Goal: Information Seeking & Learning: Check status

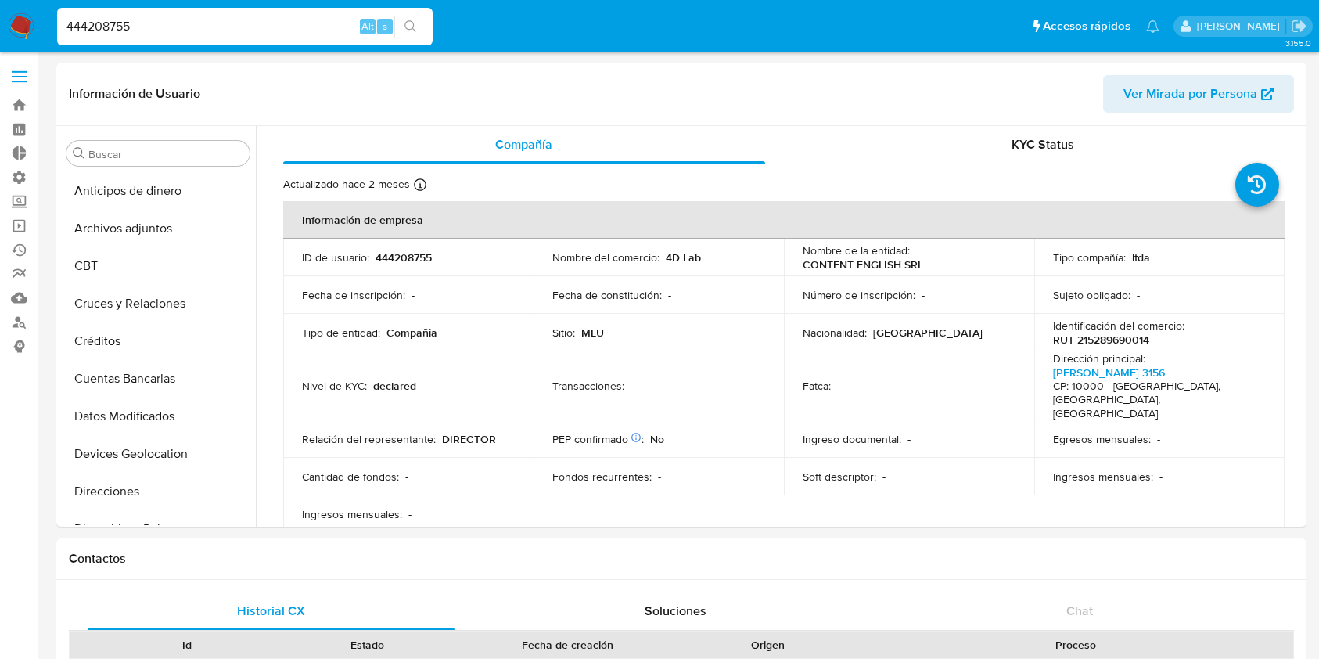
select select "10"
click at [18, 20] on img at bounding box center [21, 26] width 27 height 27
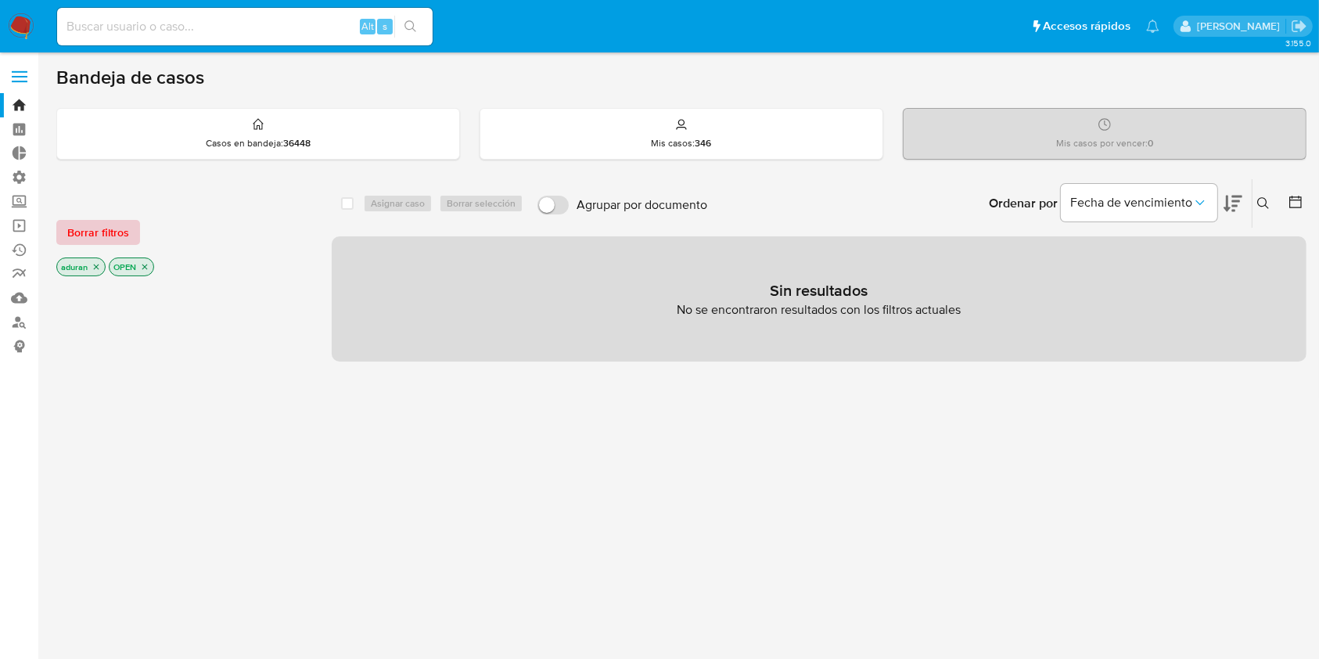
click at [112, 241] on span "Borrar filtros" at bounding box center [98, 232] width 62 height 22
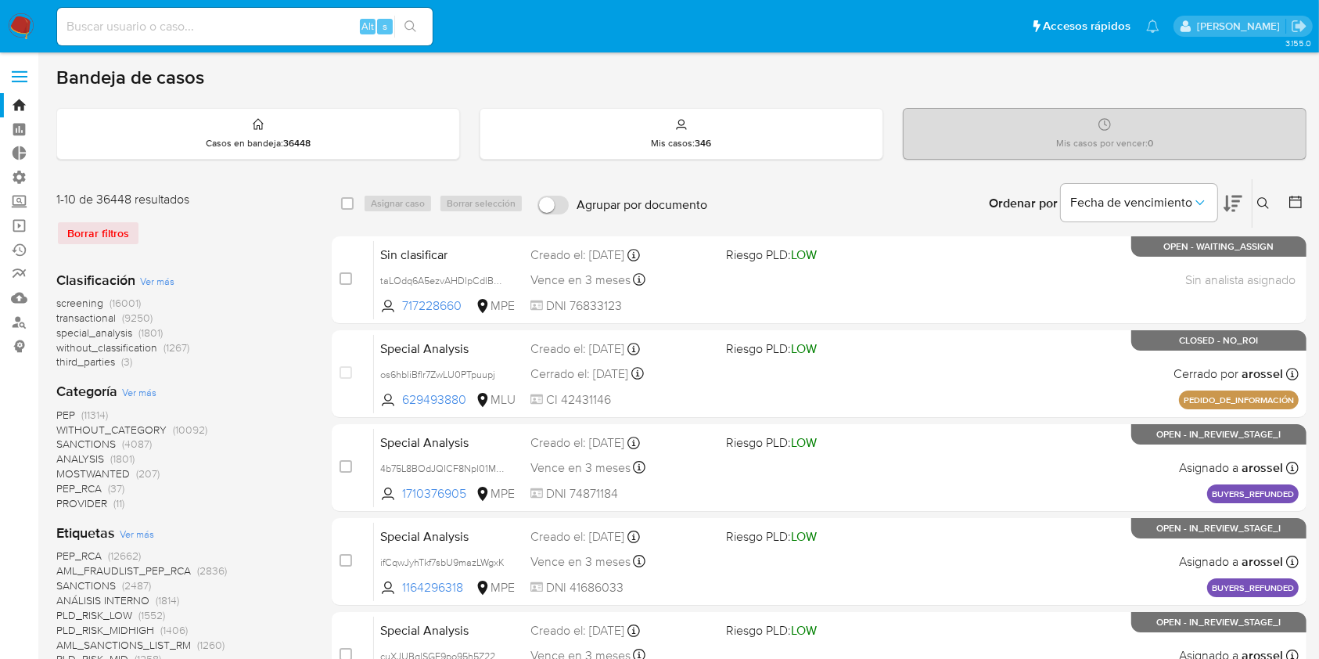
click at [1276, 203] on button at bounding box center [1265, 203] width 26 height 19
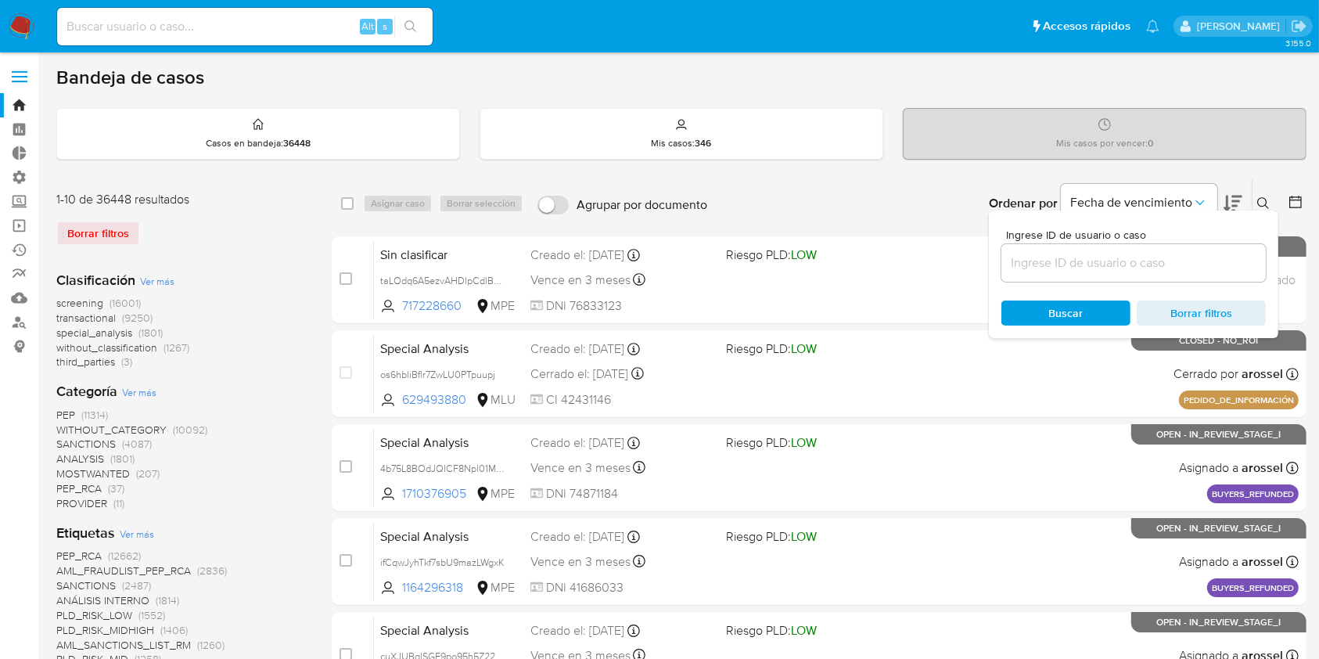
click at [1284, 205] on div at bounding box center [1292, 203] width 28 height 48
click at [1292, 203] on icon at bounding box center [1295, 202] width 16 height 16
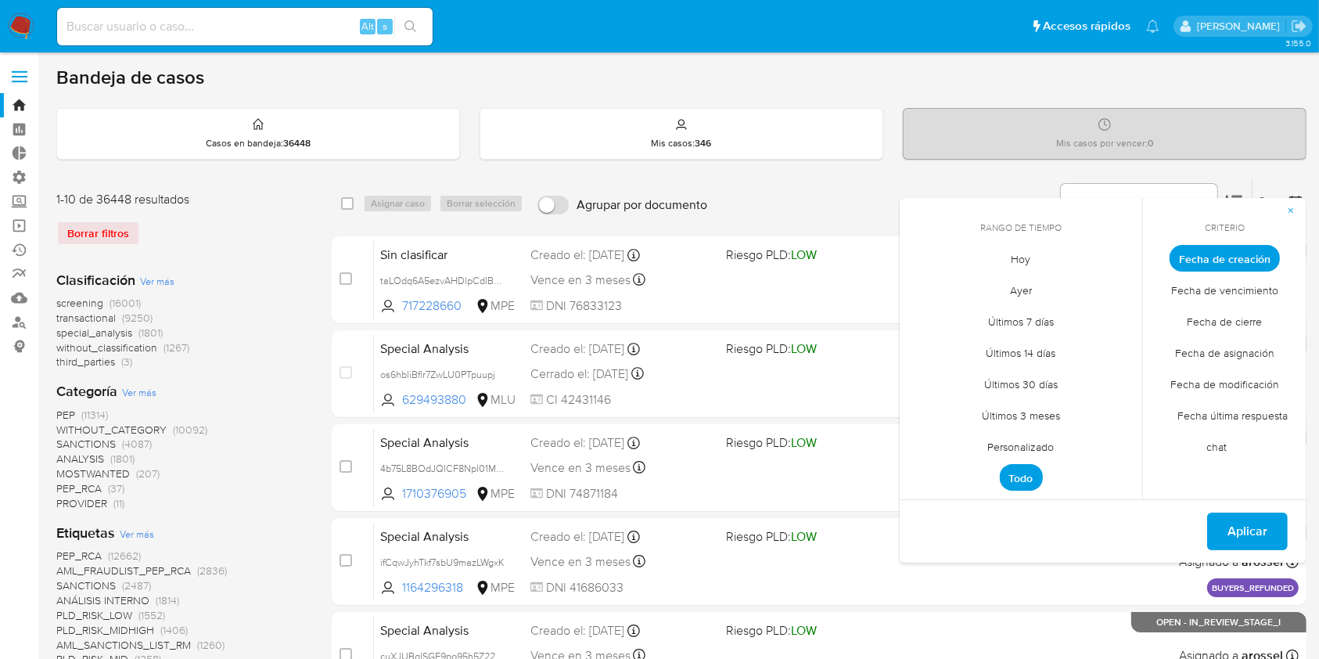
click at [1228, 323] on span "Fecha de cierre" at bounding box center [1225, 322] width 108 height 32
click at [1019, 435] on span "Personalizado" at bounding box center [1020, 447] width 99 height 32
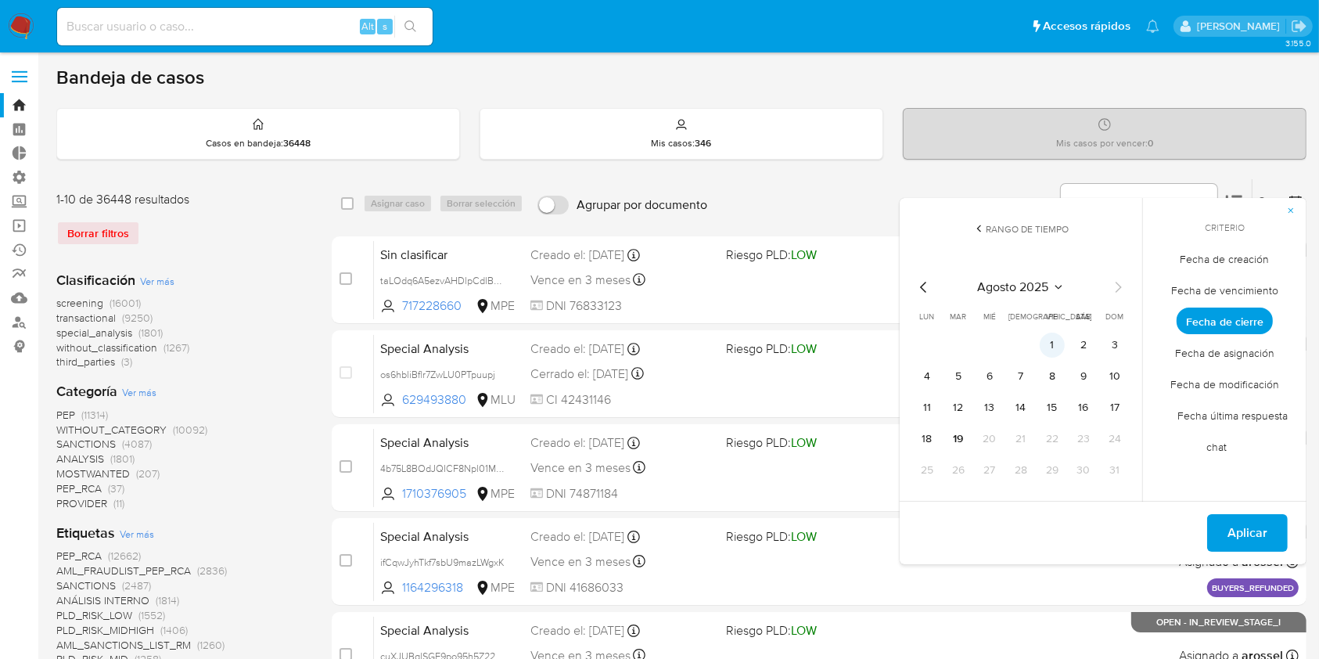
click at [1054, 338] on button "1" at bounding box center [1051, 344] width 25 height 25
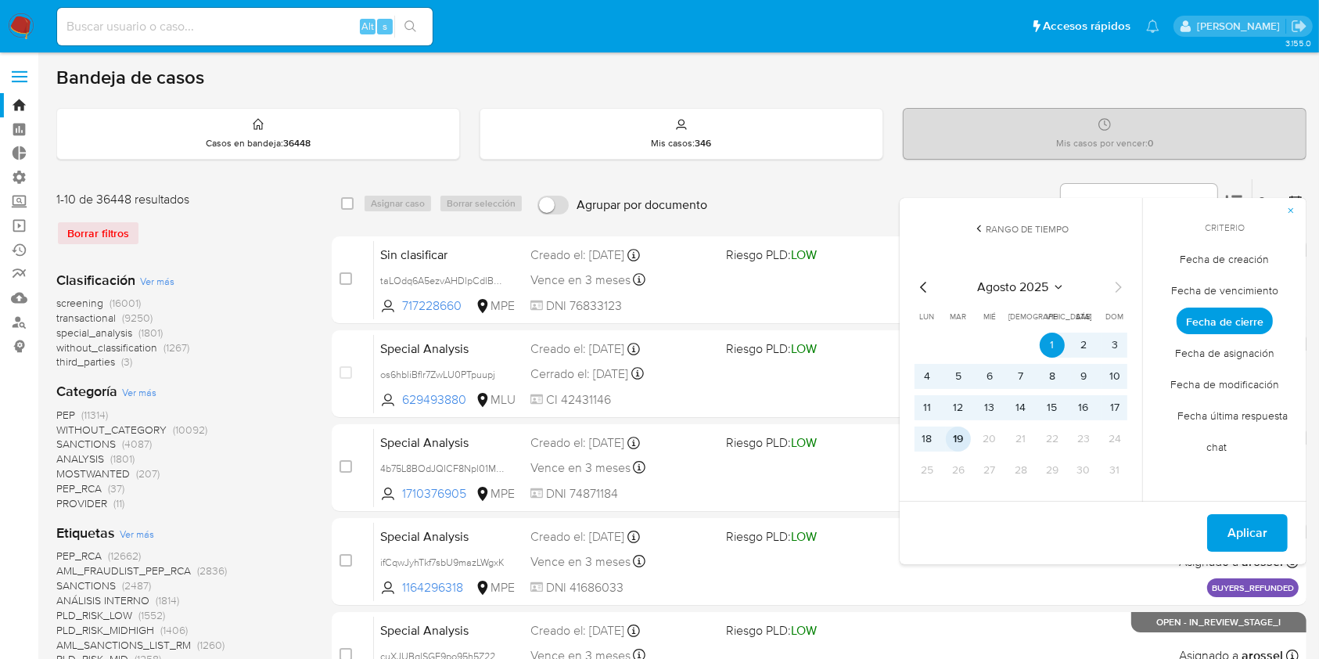
drag, startPoint x: 957, startPoint y: 440, endPoint x: 991, endPoint y: 450, distance: 35.1
click at [958, 439] on button "19" at bounding box center [958, 438] width 25 height 25
click at [1252, 524] on span "Aplicar" at bounding box center [1247, 532] width 40 height 34
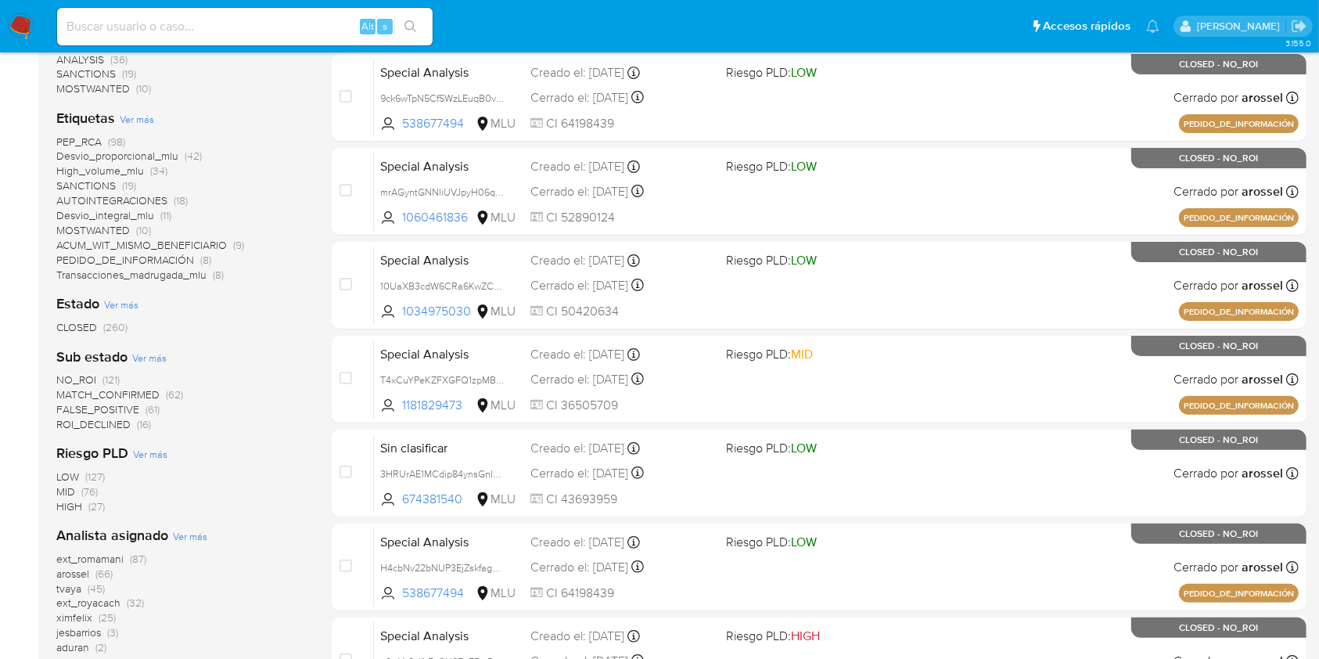
scroll to position [521, 0]
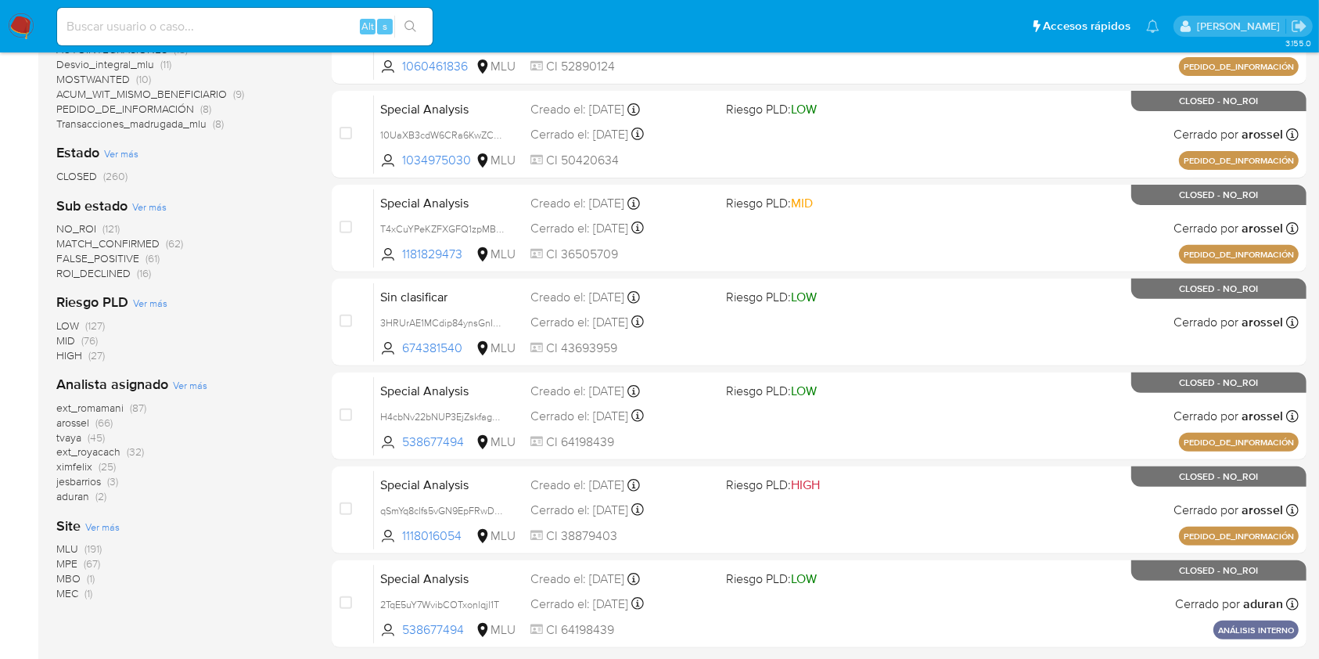
click at [84, 468] on span "ximfelix" at bounding box center [74, 466] width 36 height 16
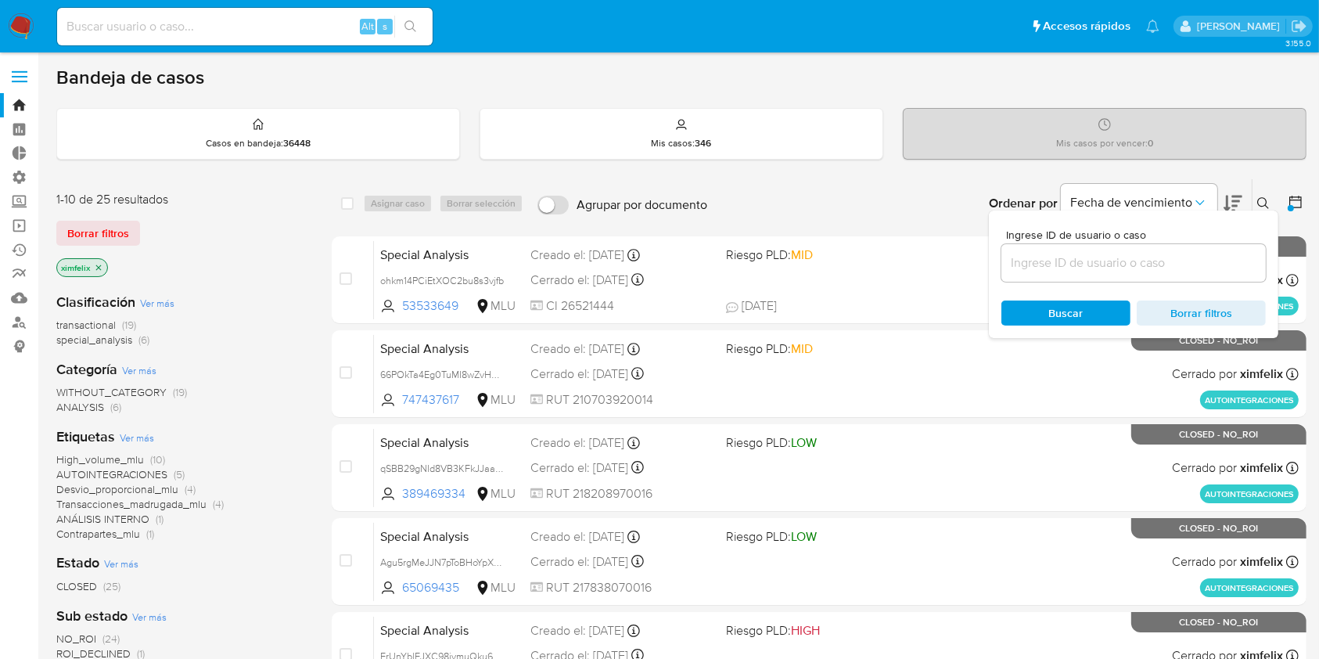
click at [262, 267] on div "ximfelix" at bounding box center [181, 269] width 250 height 22
click at [1295, 210] on button at bounding box center [1296, 203] width 19 height 19
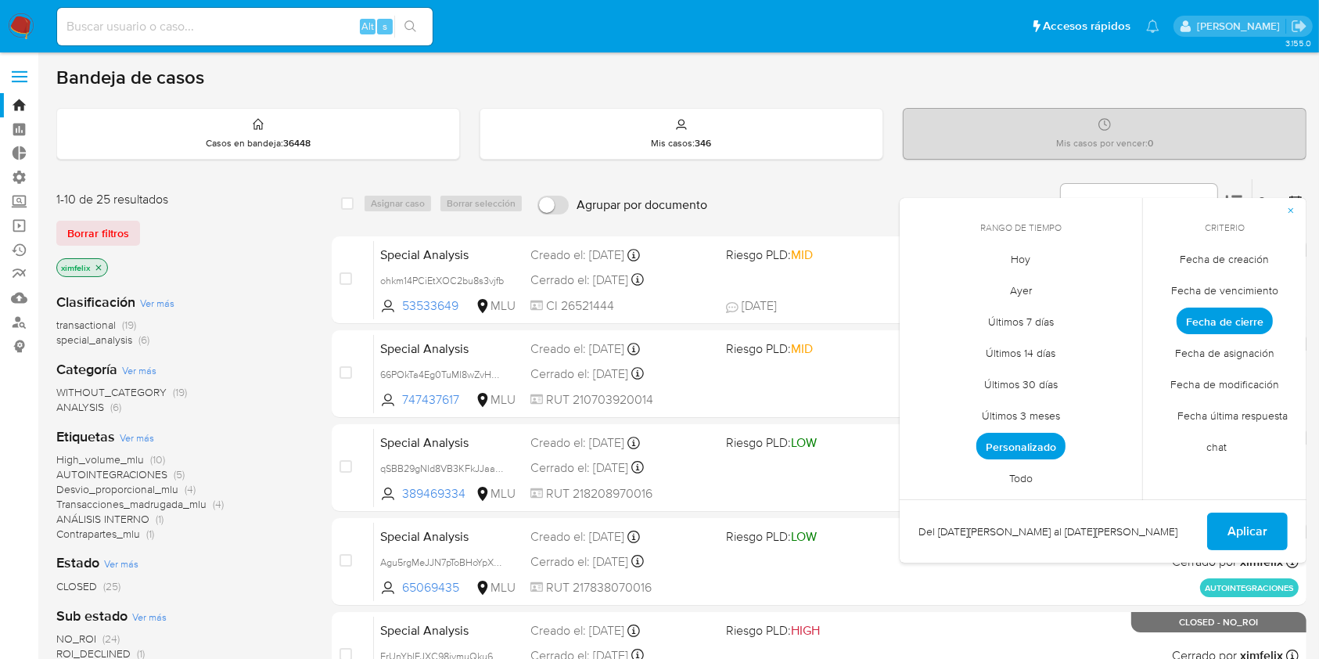
click at [102, 272] on p "ximfelix" at bounding box center [82, 267] width 50 height 17
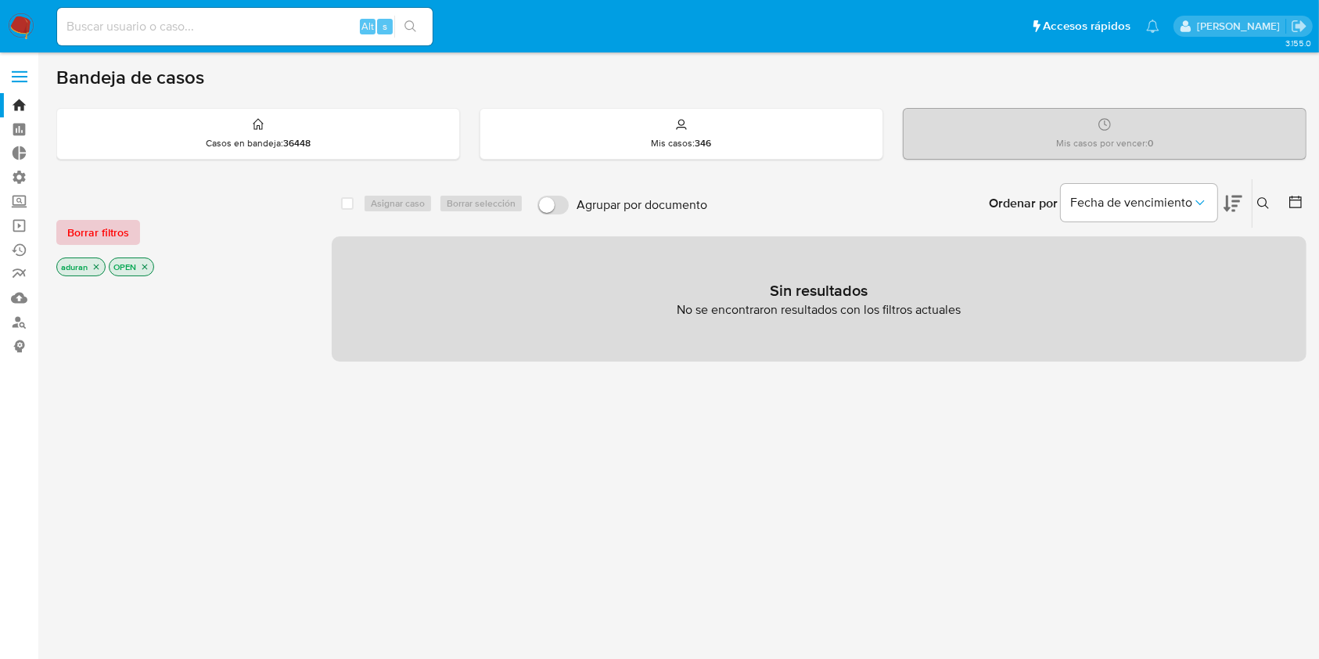
click at [107, 221] on span "Borrar filtros" at bounding box center [98, 232] width 62 height 22
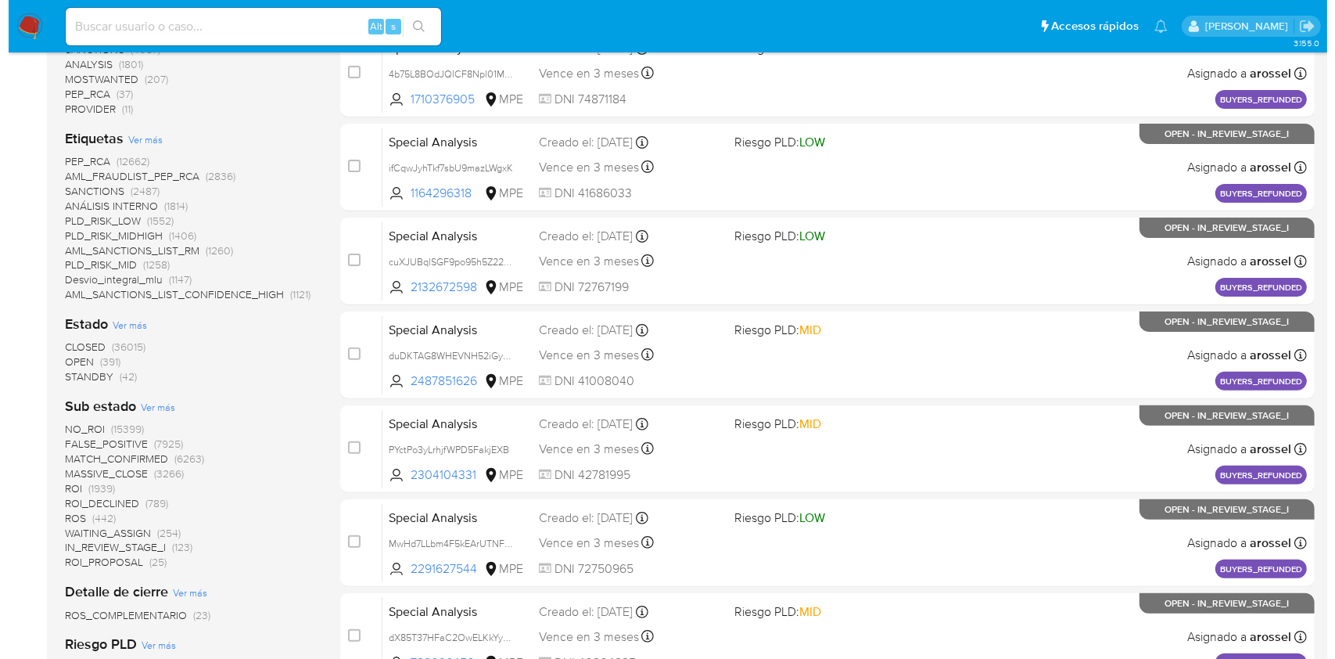
scroll to position [388, 0]
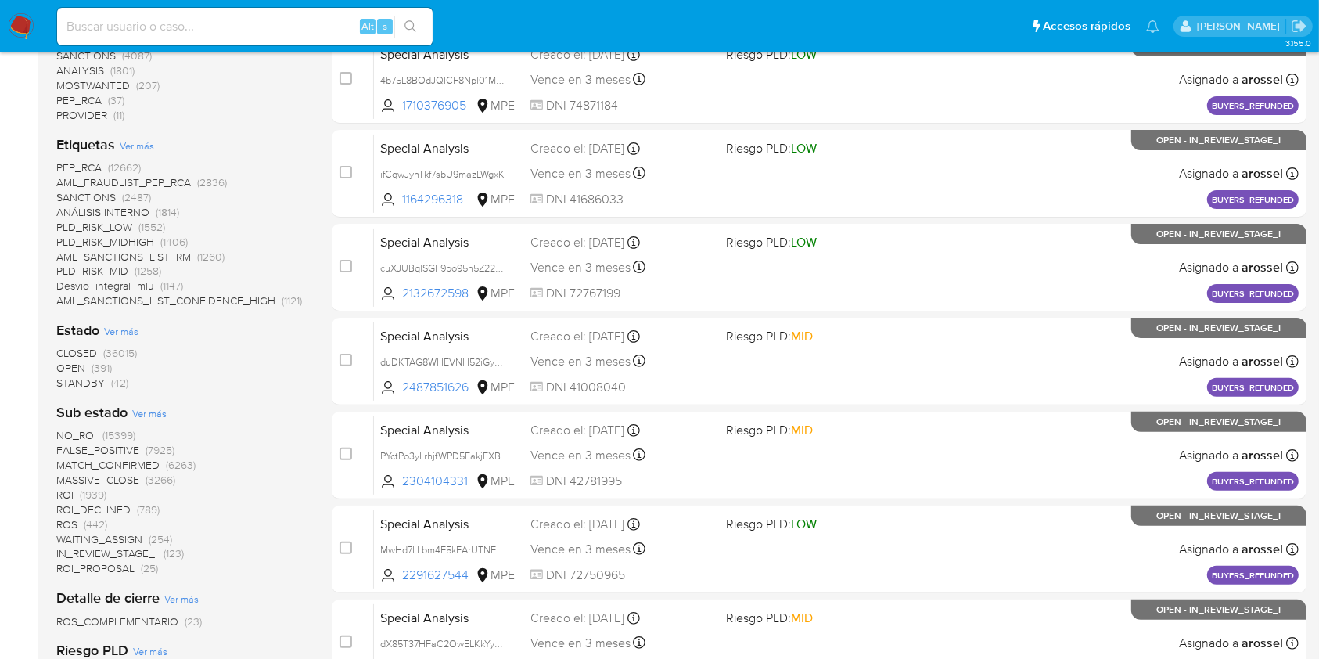
click at [125, 328] on span "Ver más" at bounding box center [121, 331] width 34 height 14
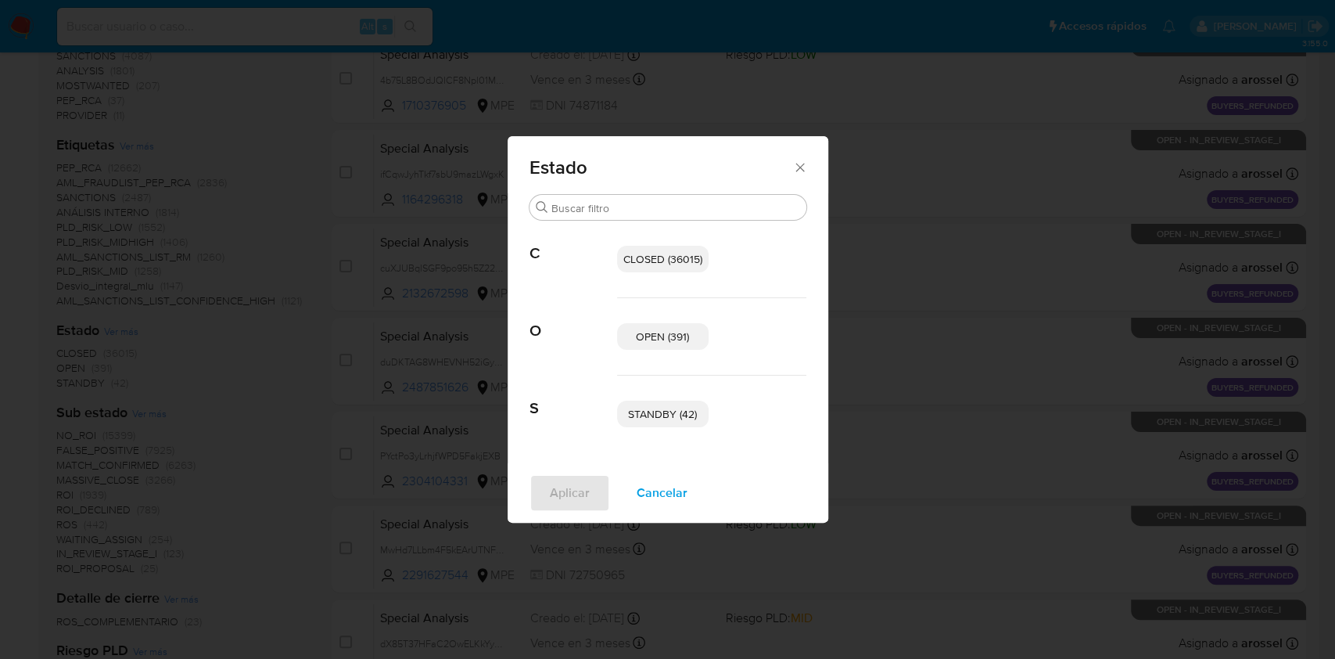
click at [640, 414] on span "STANDBY (42)" at bounding box center [662, 414] width 69 height 16
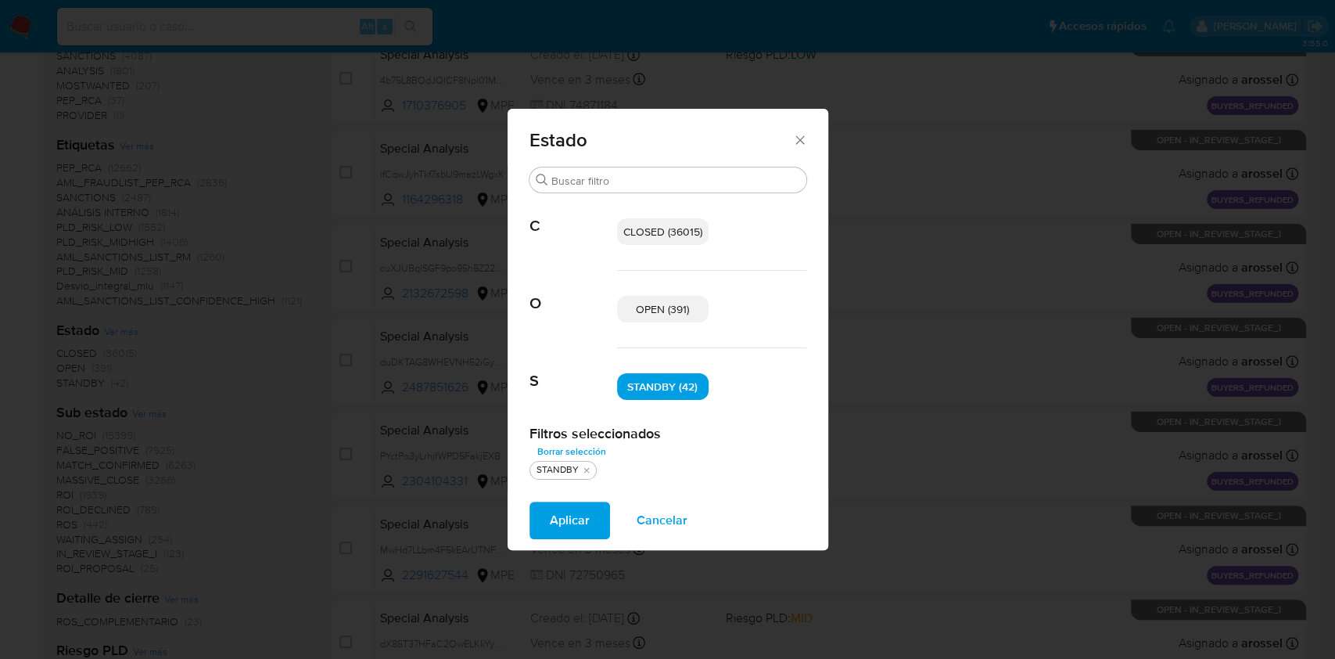
click at [663, 311] on span "OPEN (391)" at bounding box center [662, 309] width 53 height 16
click at [573, 524] on span "Aplicar" at bounding box center [570, 520] width 40 height 34
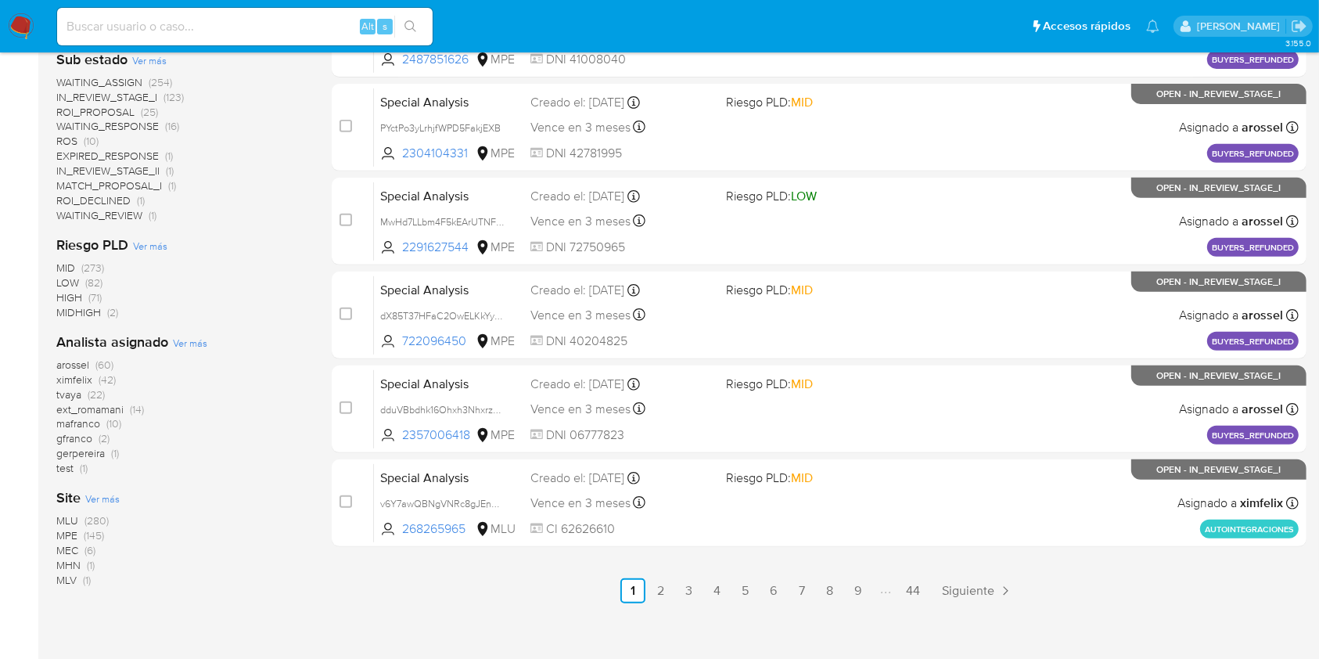
scroll to position [626, 0]
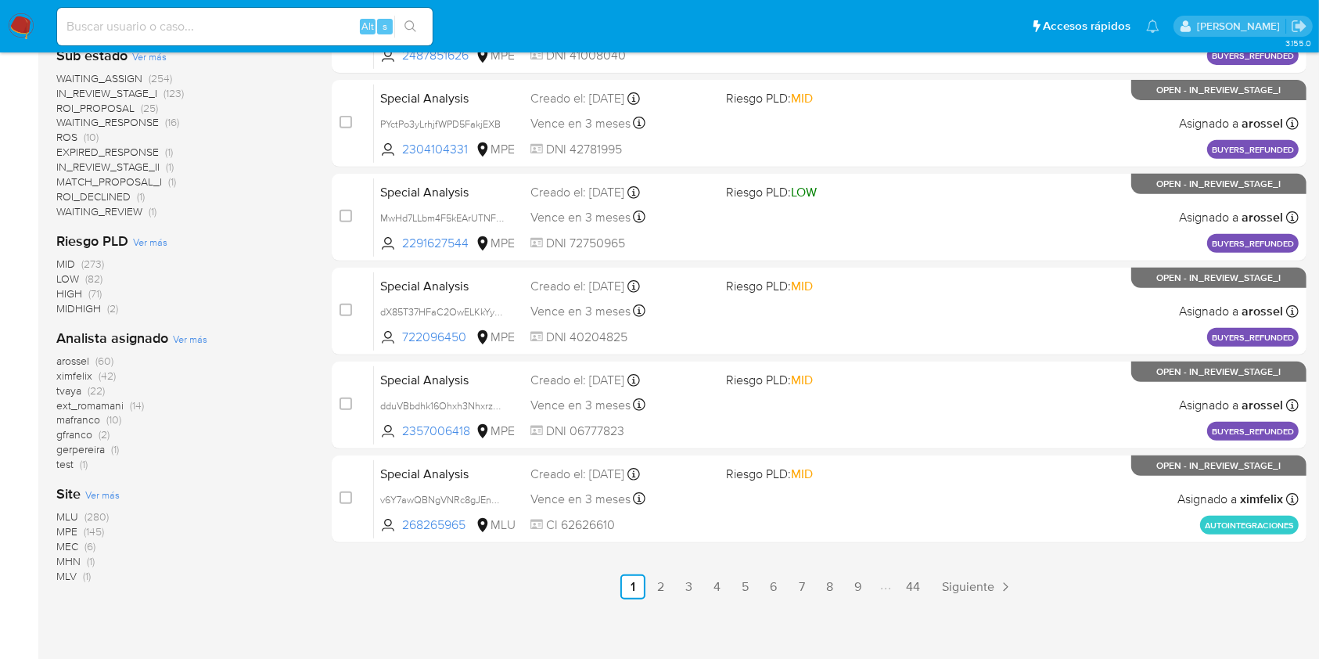
click at [77, 376] on span "ximfelix" at bounding box center [74, 376] width 36 height 16
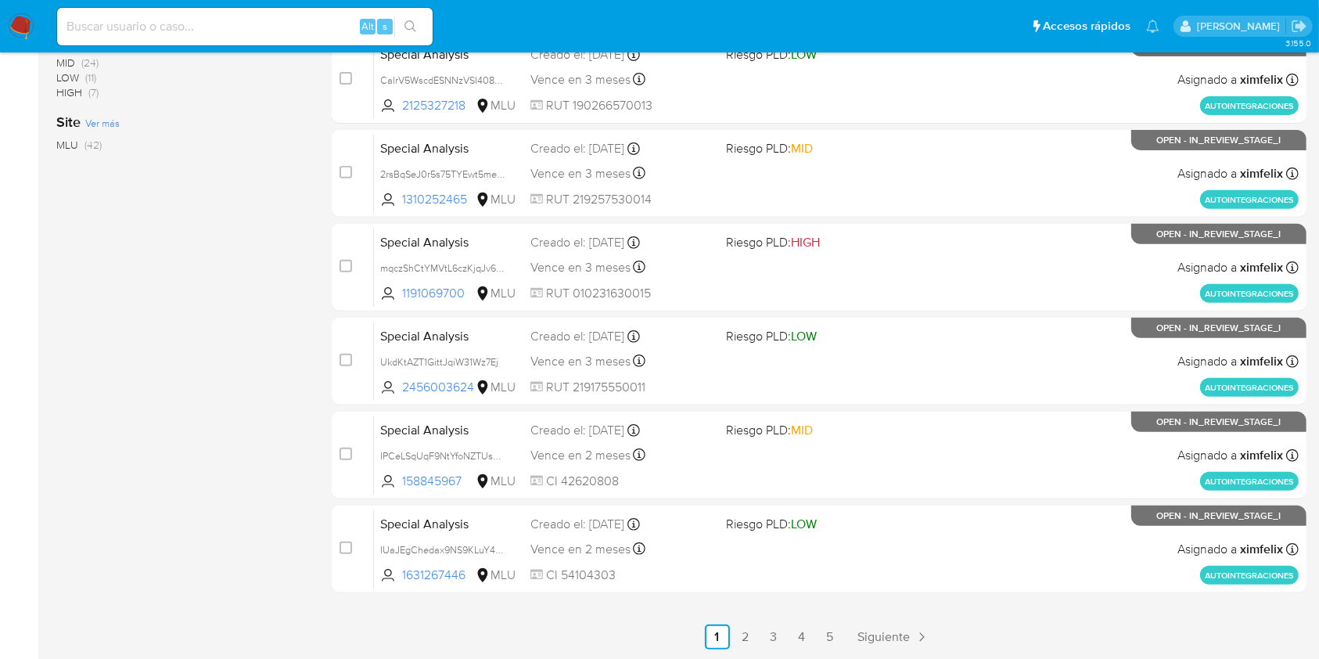
scroll to position [54, 0]
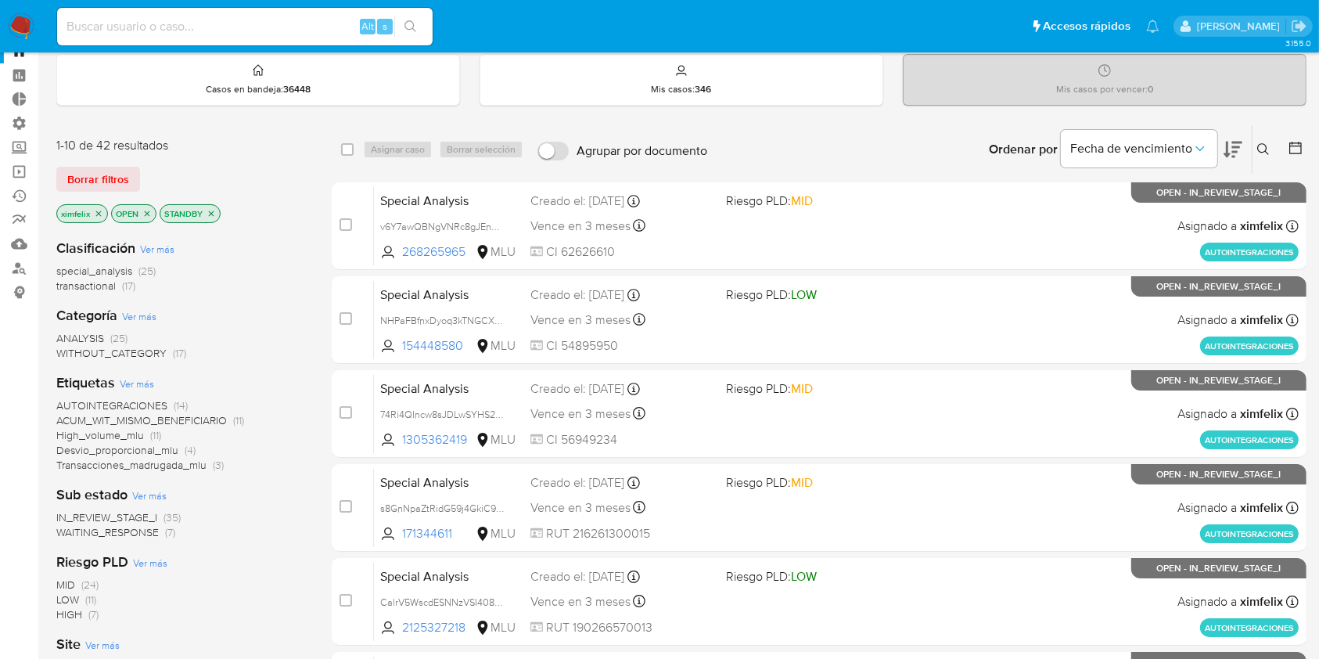
drag, startPoint x: 183, startPoint y: 533, endPoint x: 56, endPoint y: 535, distance: 126.7
click at [56, 535] on div "IN_REVIEW_STAGE_I (35) WAITING_RESPONSE (7)" at bounding box center [181, 525] width 250 height 30
drag, startPoint x: 109, startPoint y: 168, endPoint x: 101, endPoint y: 174, distance: 10.0
click at [101, 174] on span "Borrar filtros" at bounding box center [98, 179] width 62 height 22
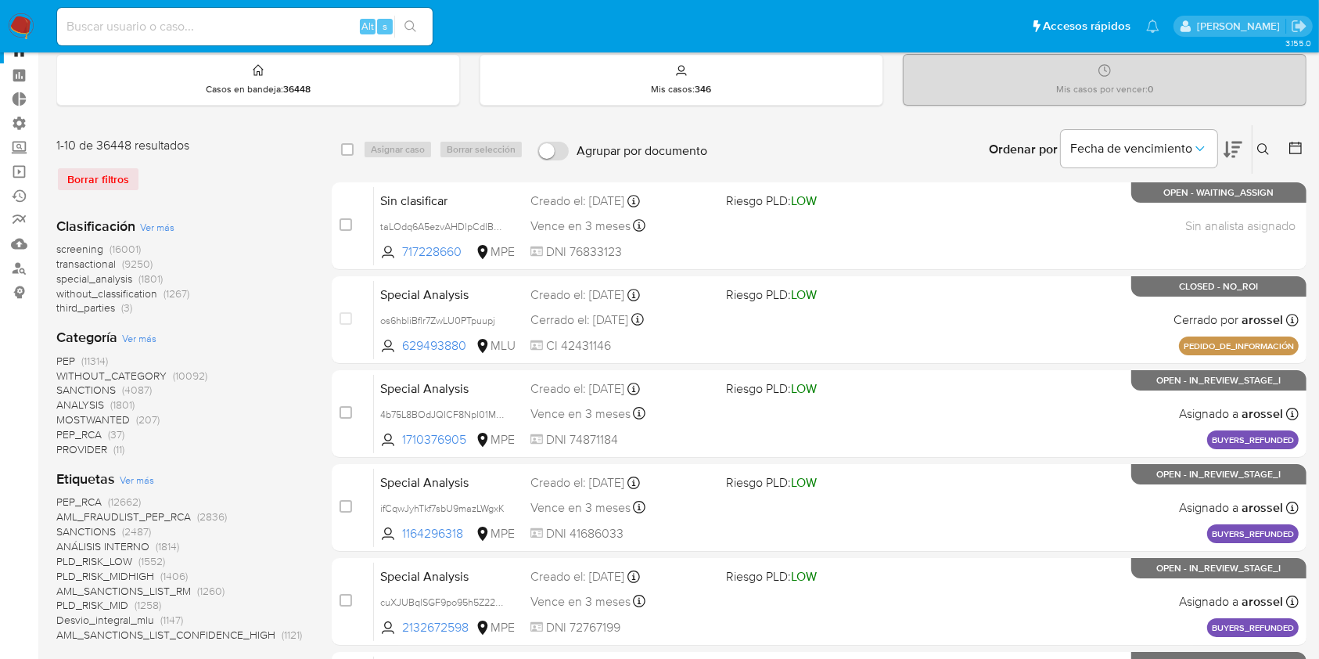
click at [1301, 141] on icon at bounding box center [1295, 148] width 16 height 16
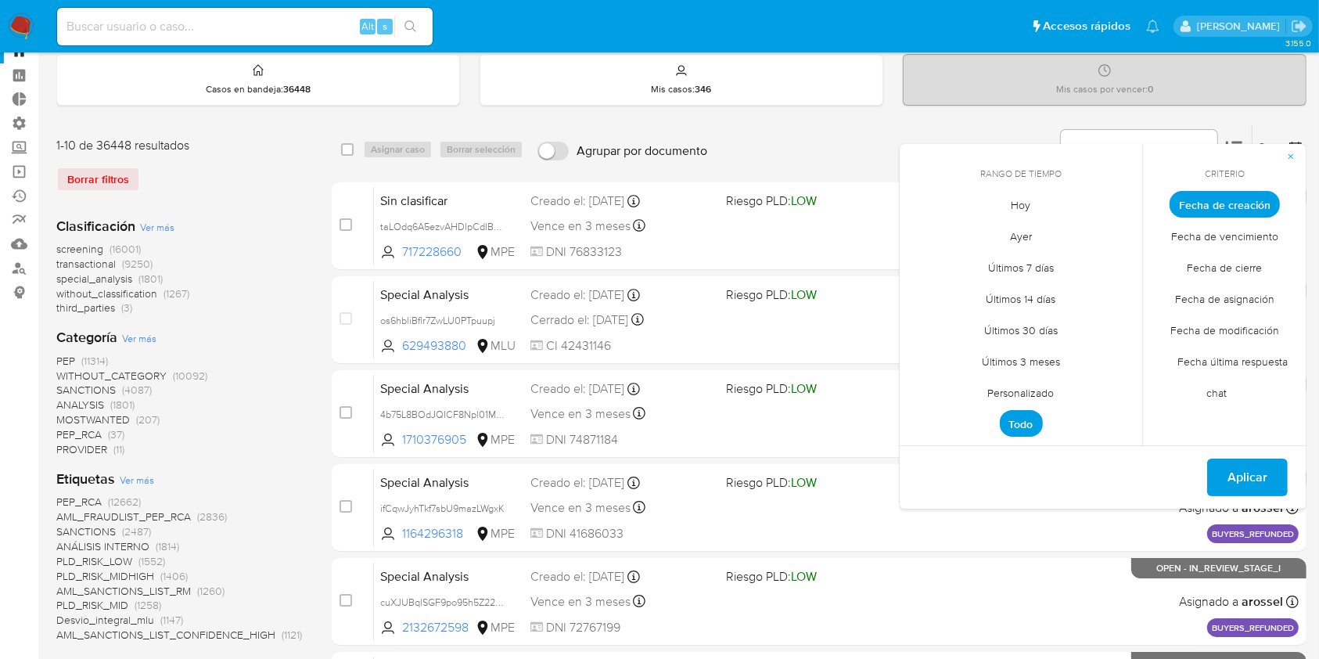
click at [1239, 260] on span "Fecha de cierre" at bounding box center [1225, 268] width 108 height 32
click at [1017, 393] on span "Personalizado" at bounding box center [1020, 393] width 99 height 32
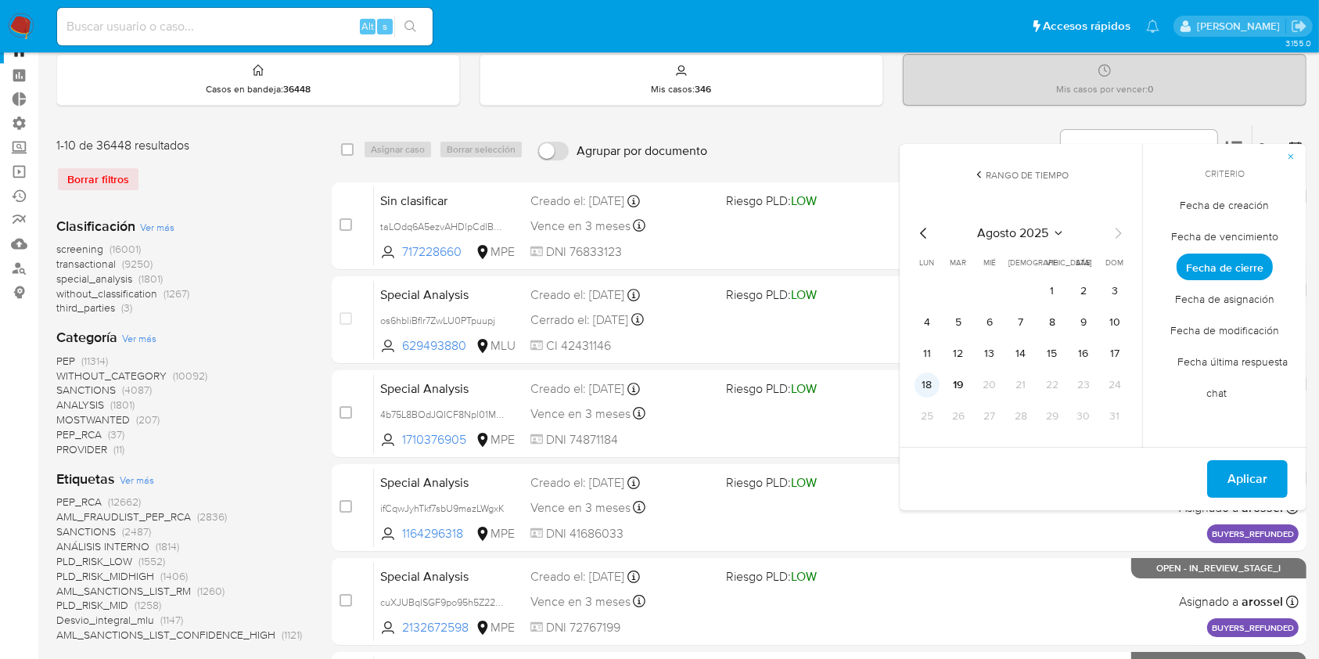
click at [934, 386] on button "18" at bounding box center [926, 384] width 25 height 25
click at [1253, 478] on span "Aplicar" at bounding box center [1247, 478] width 40 height 34
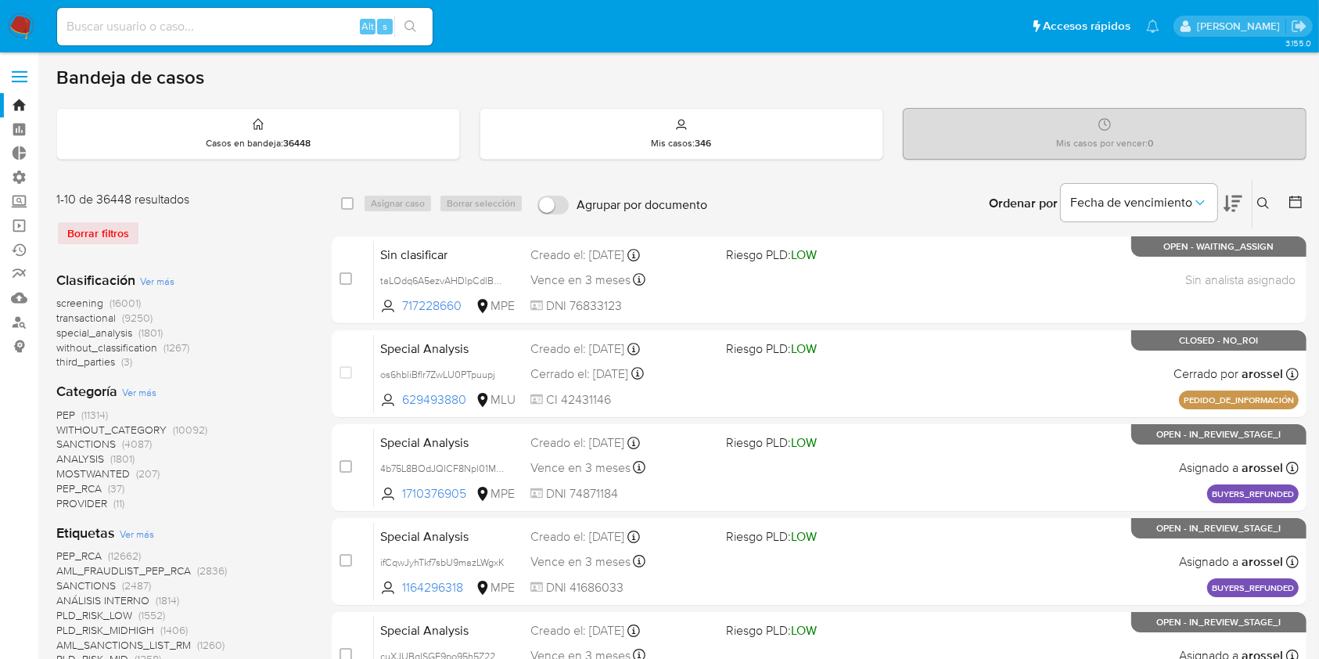
click at [1287, 198] on icon at bounding box center [1295, 202] width 16 height 16
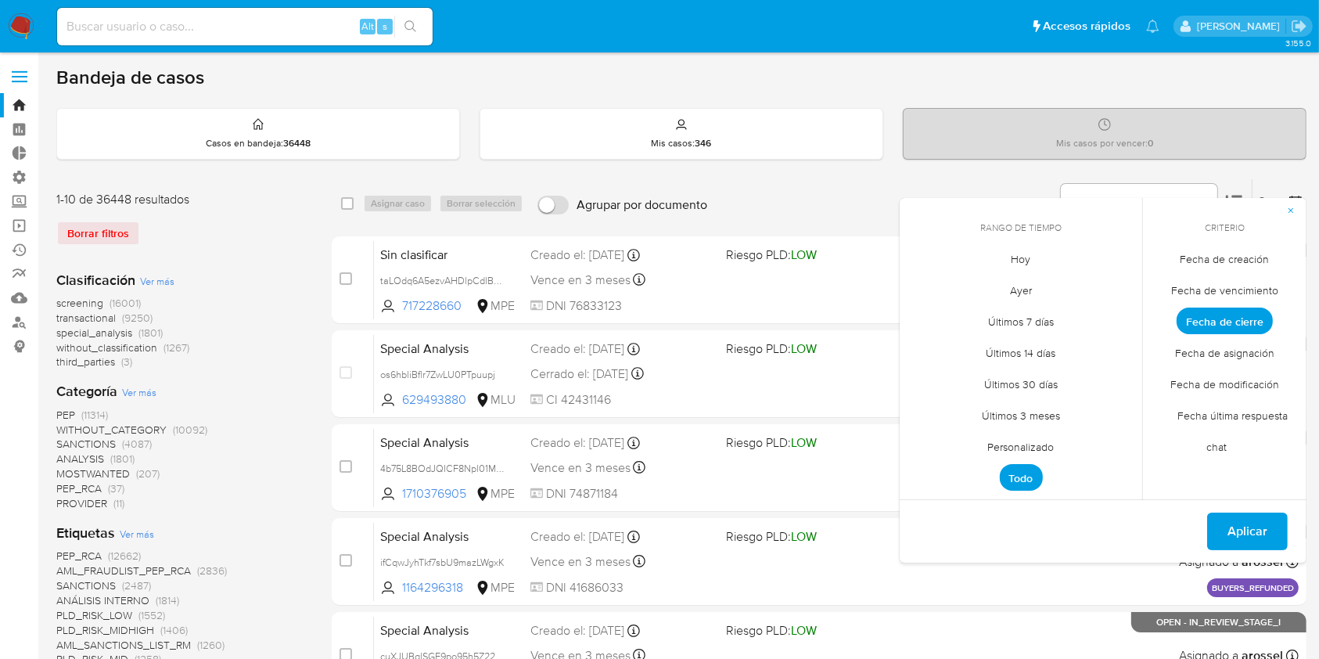
click at [1038, 447] on span "Personalizado" at bounding box center [1020, 447] width 99 height 32
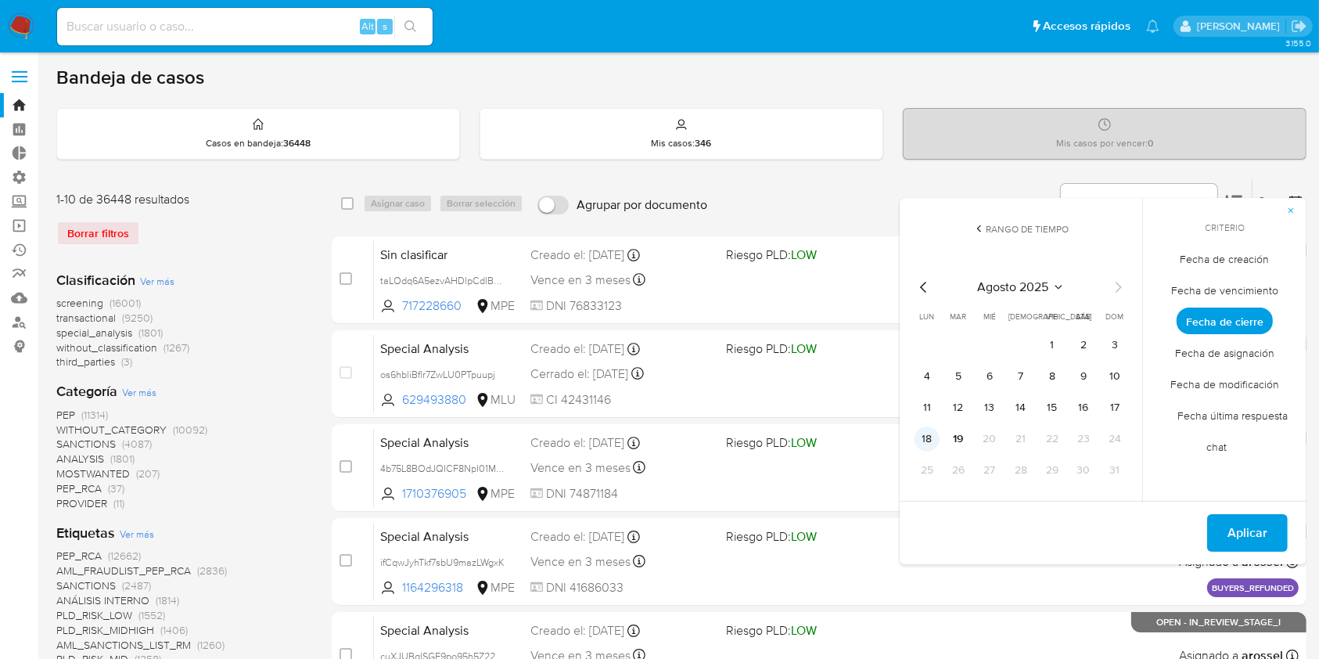
click at [934, 441] on button "18" at bounding box center [926, 438] width 25 height 25
click at [1258, 535] on span "Aplicar" at bounding box center [1247, 532] width 40 height 34
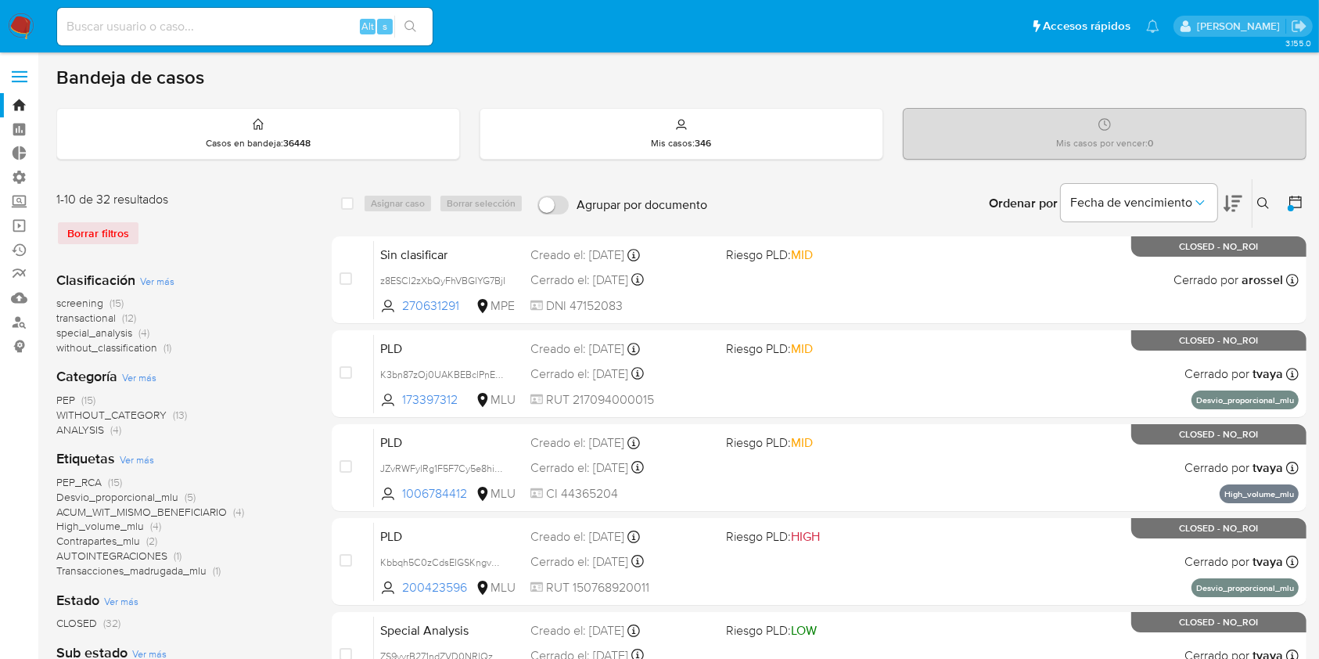
click at [165, 276] on span "Ver más" at bounding box center [157, 281] width 34 height 14
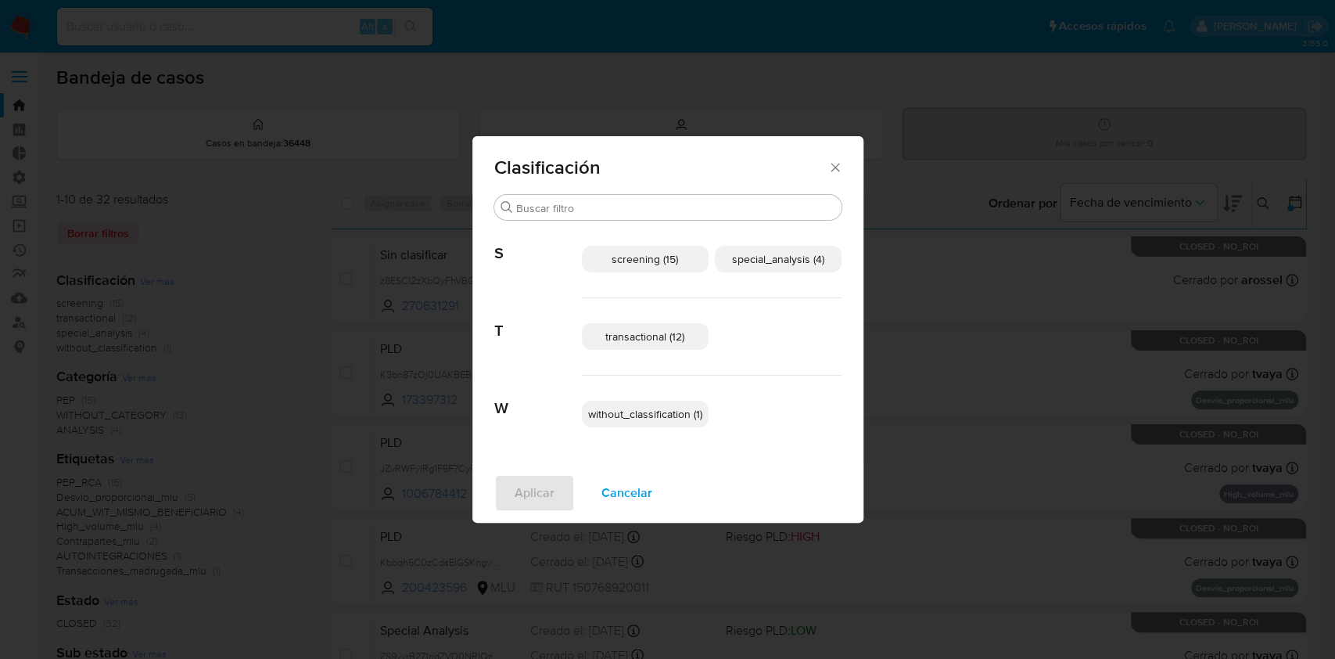
click at [657, 352] on div "transactional (12)" at bounding box center [712, 336] width 260 height 77
click at [663, 337] on span "transactional (12)" at bounding box center [644, 336] width 79 height 16
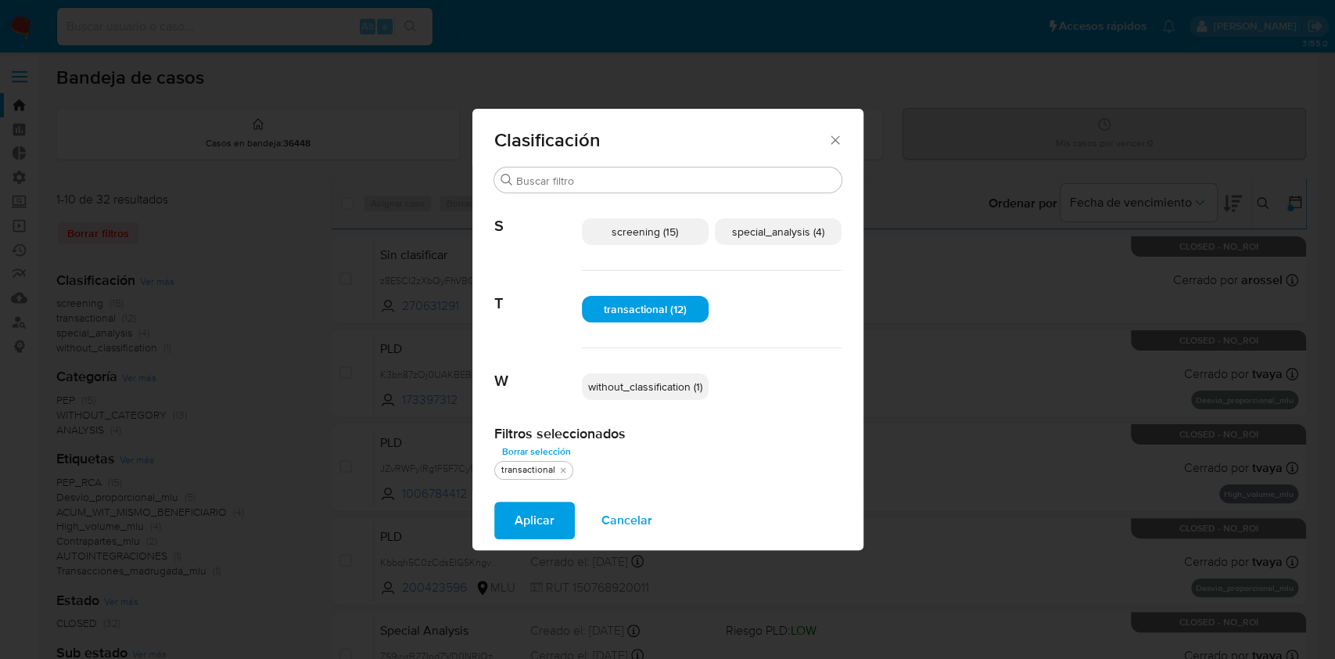
click at [791, 228] on span "special_analysis (4)" at bounding box center [778, 232] width 92 height 16
click at [553, 516] on button "Aplicar" at bounding box center [534, 520] width 81 height 38
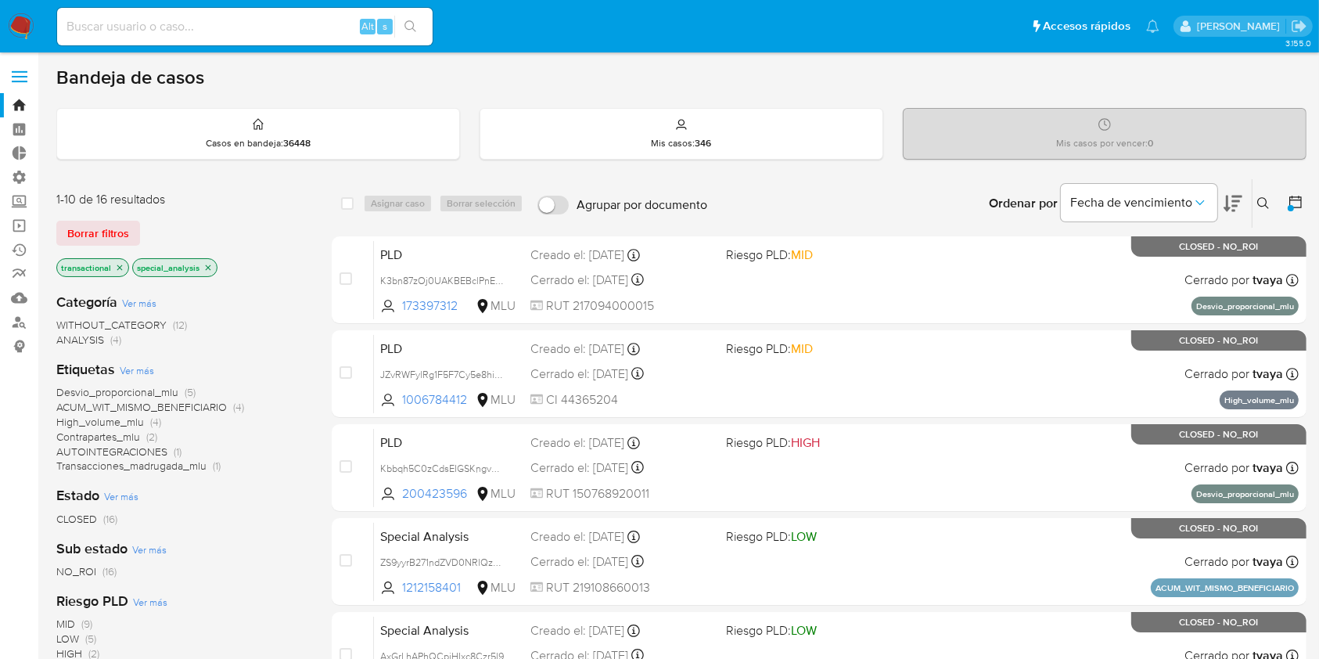
click at [1293, 196] on icon at bounding box center [1295, 202] width 13 height 13
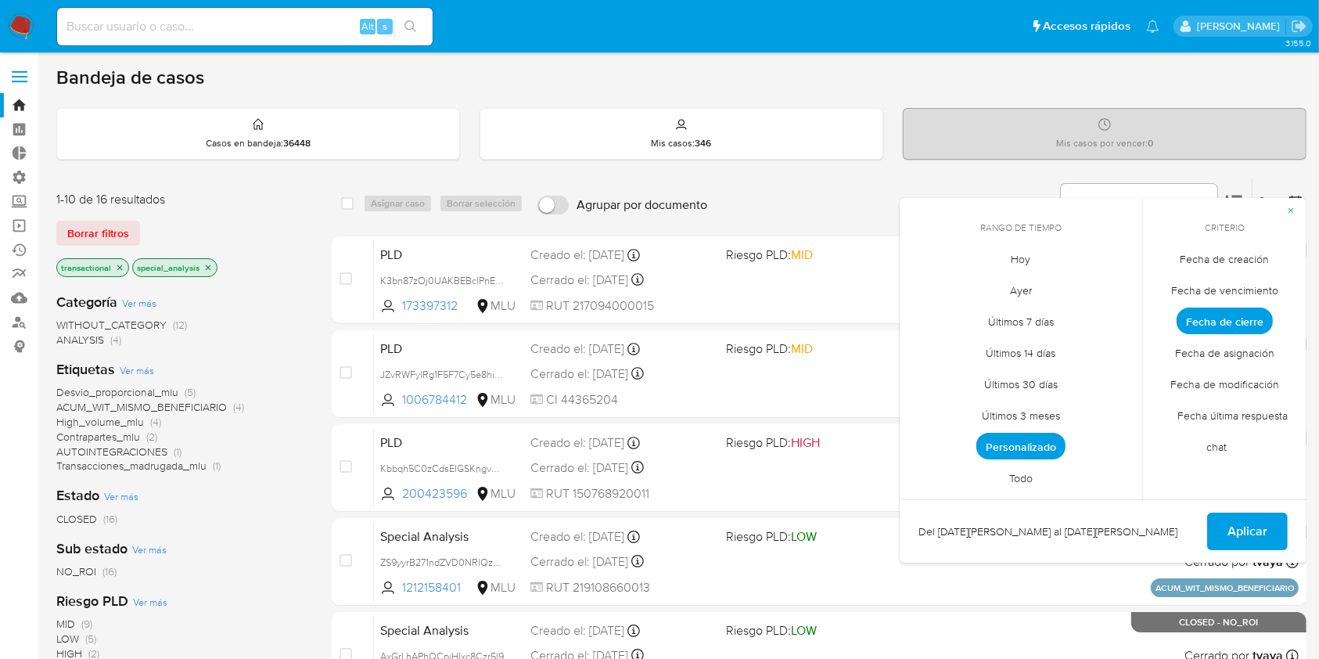
click at [1032, 442] on span "Personalizado" at bounding box center [1020, 446] width 89 height 27
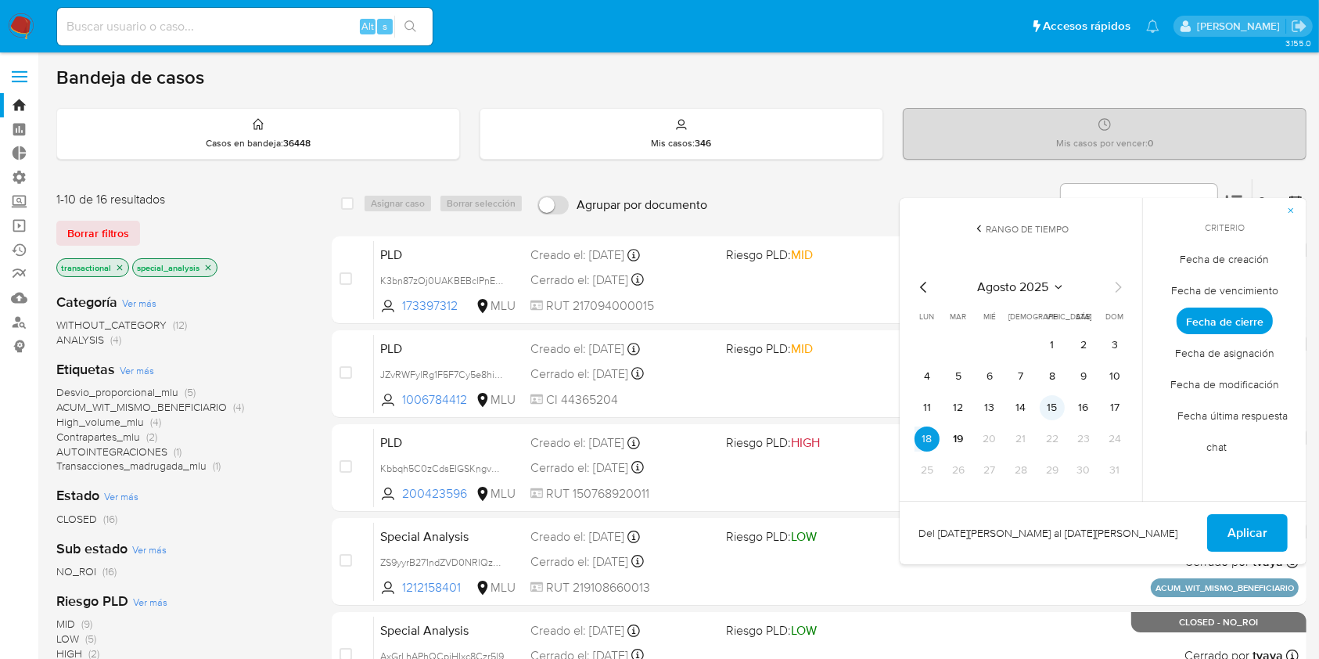
click at [1059, 408] on button "15" at bounding box center [1051, 407] width 25 height 25
click at [1244, 529] on span "Aplicar" at bounding box center [1247, 532] width 40 height 34
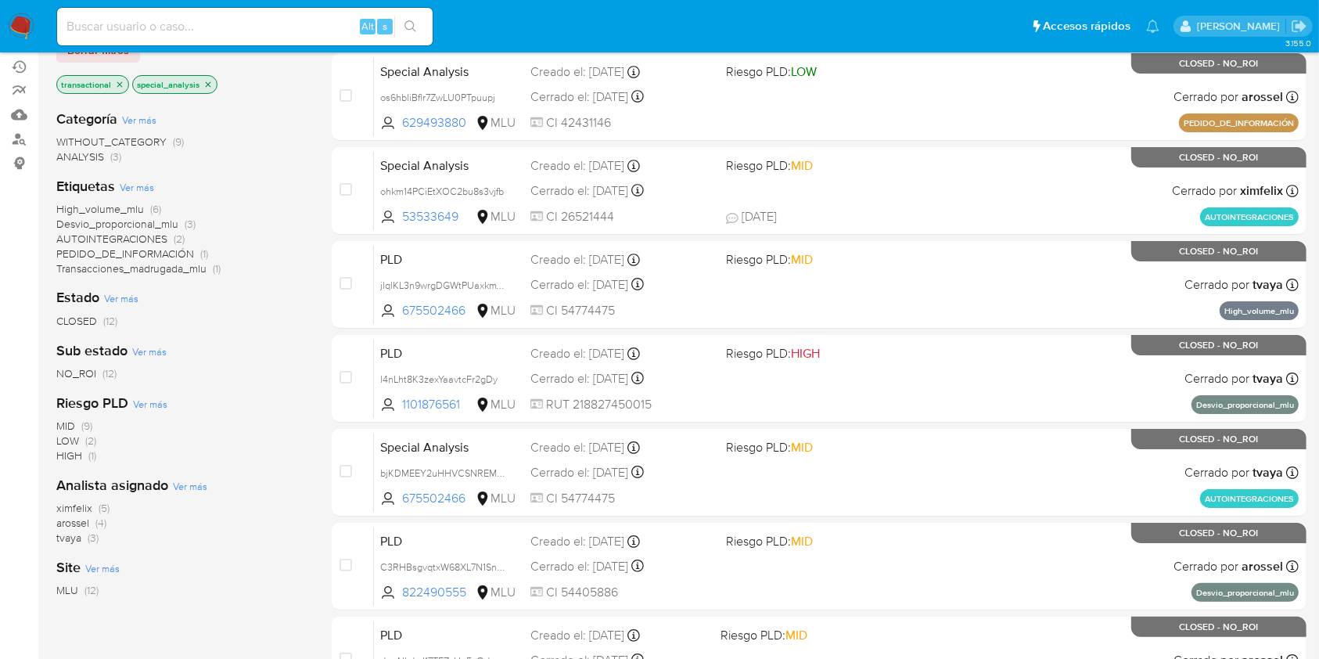
scroll to position [576, 0]
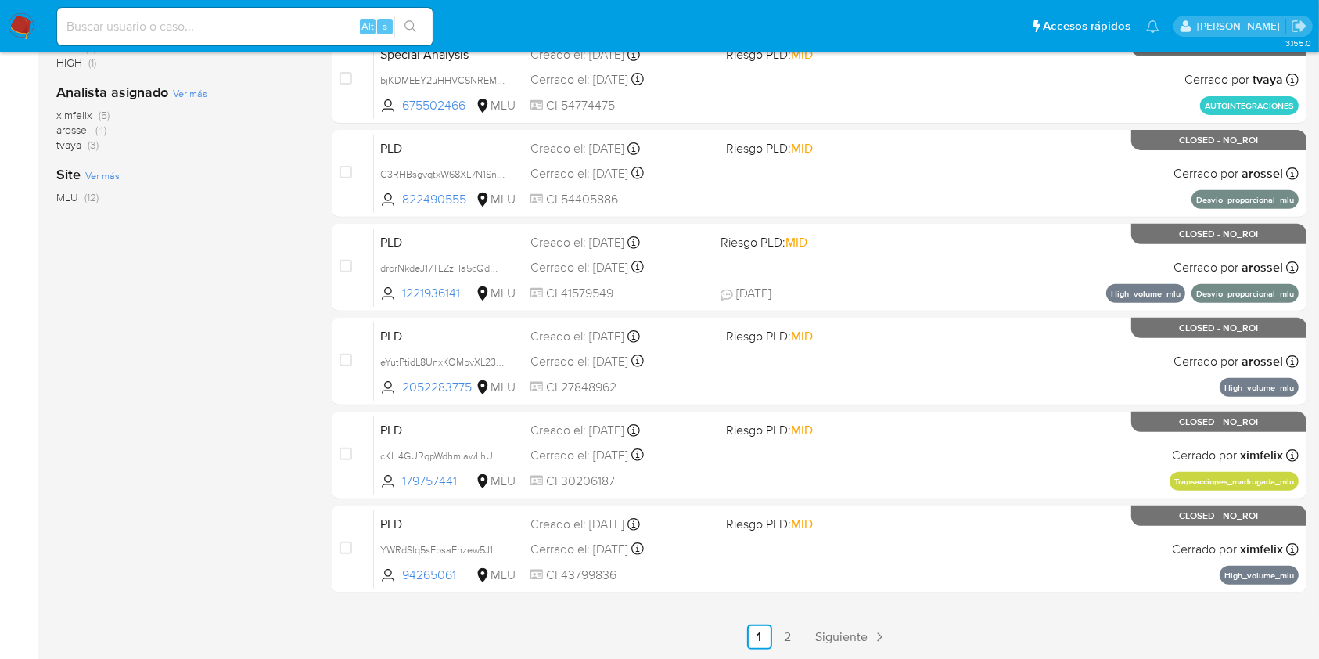
click at [124, 433] on div "1-10 de 12 resultados Borrar filtros transactional special_analysis Categoría V…" at bounding box center [181, 126] width 250 height 1046
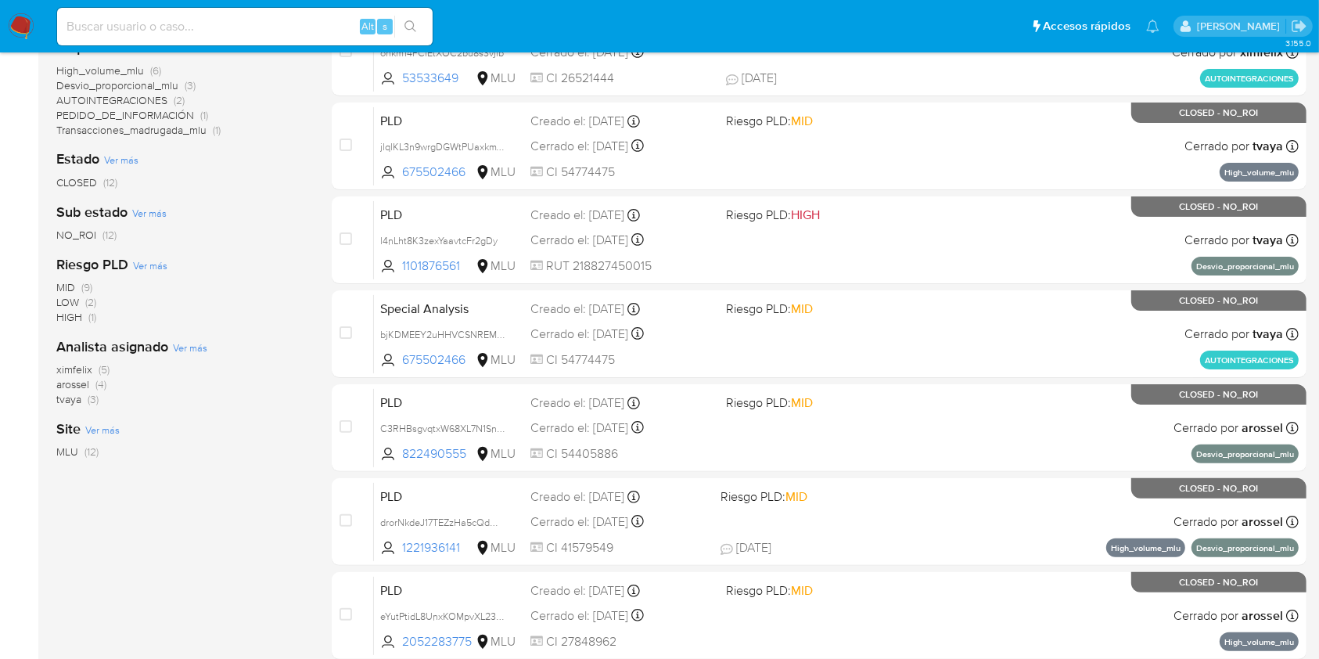
scroll to position [54, 0]
